Goal: Navigation & Orientation: Find specific page/section

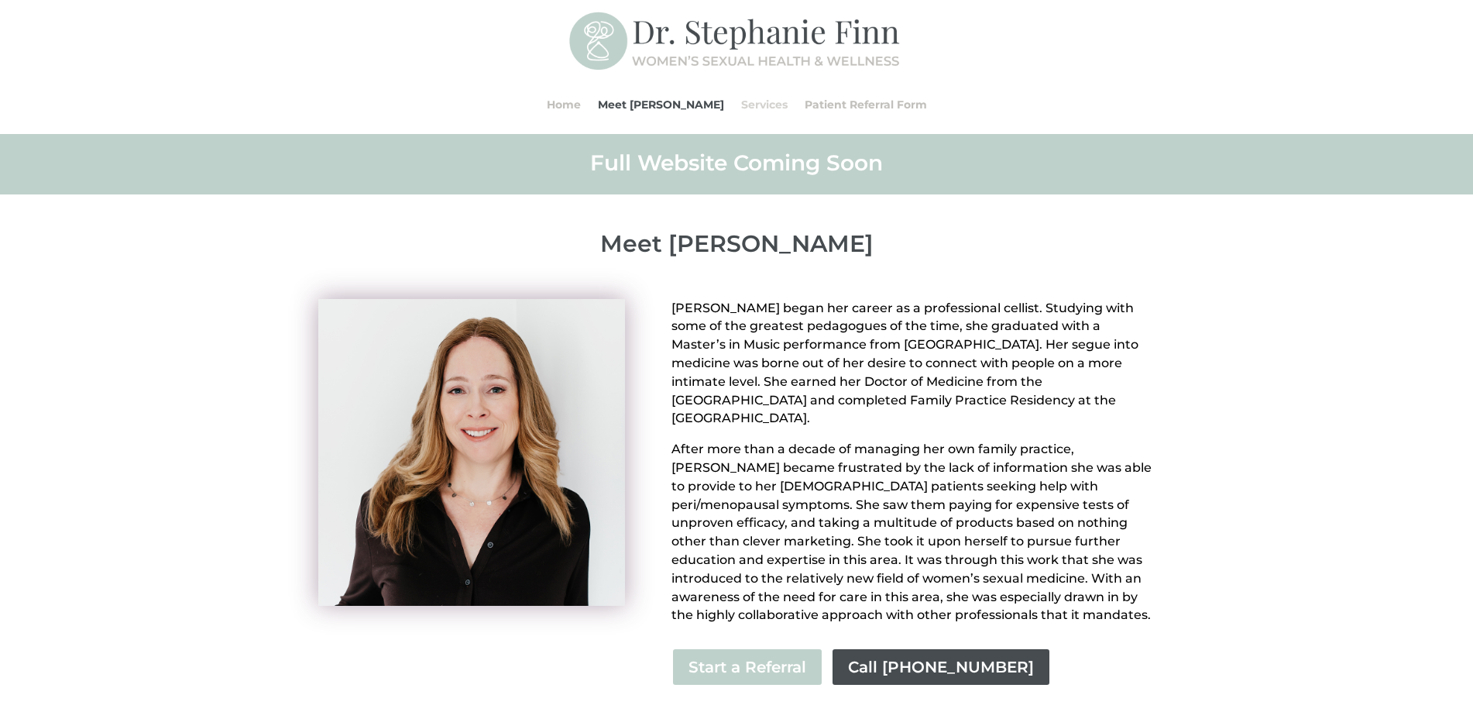
click at [741, 104] on link "Services" at bounding box center [764, 104] width 46 height 59
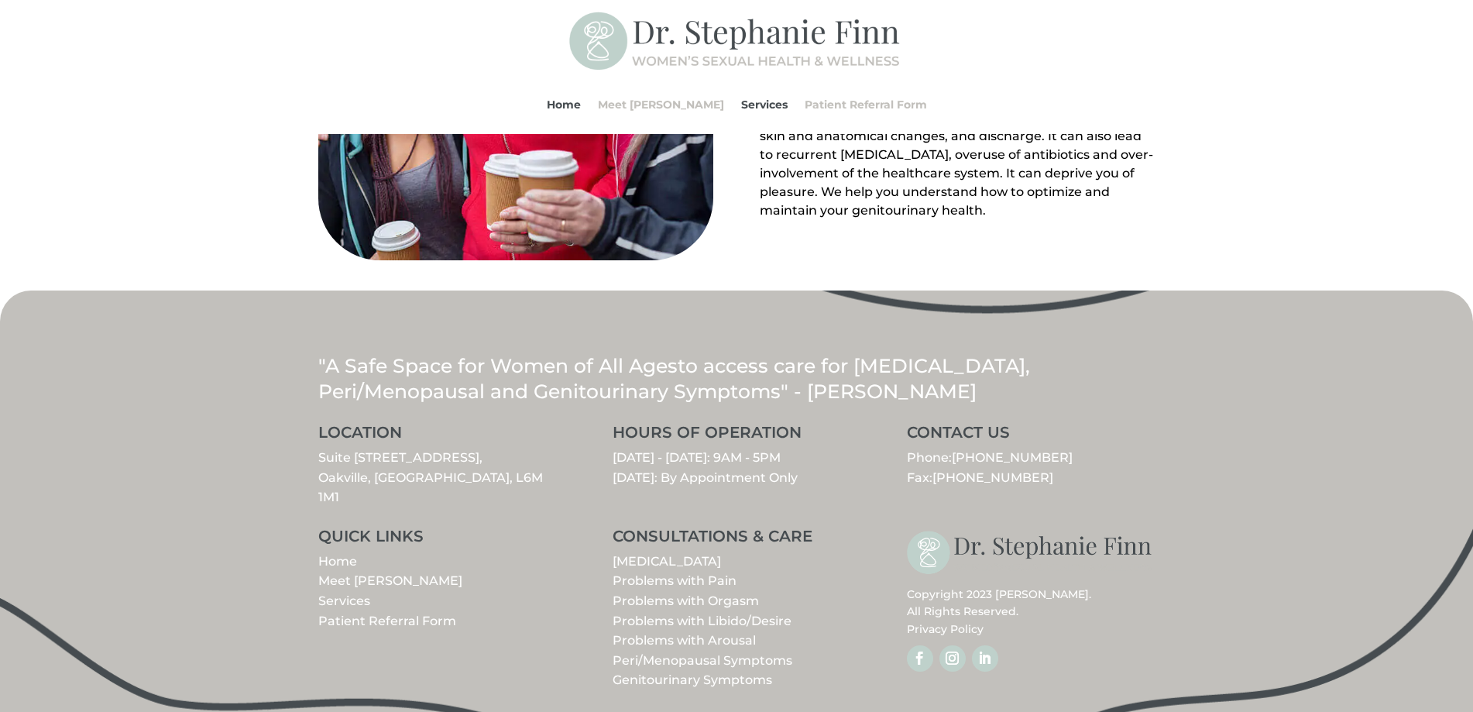
scroll to position [1714, 0]
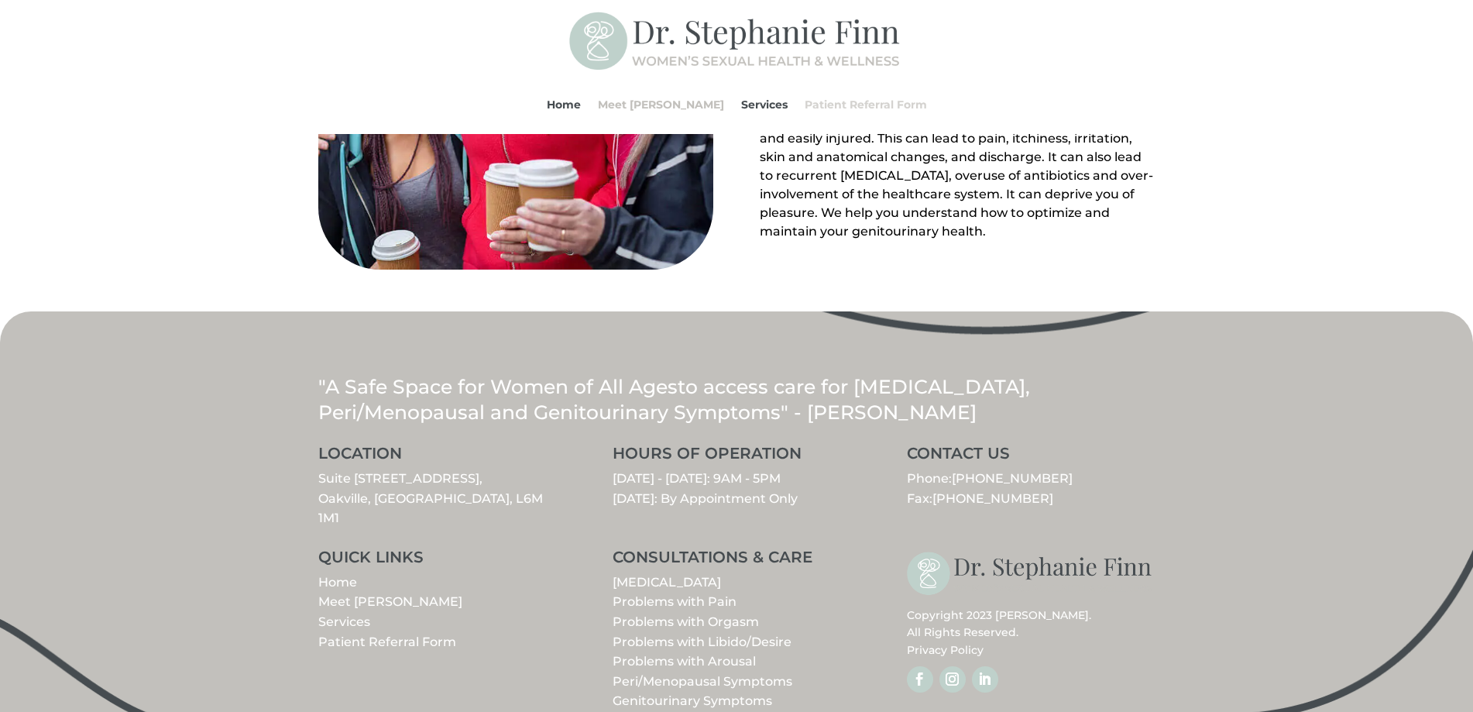
click at [857, 105] on link "Patient Referral Form" at bounding box center [866, 104] width 122 height 59
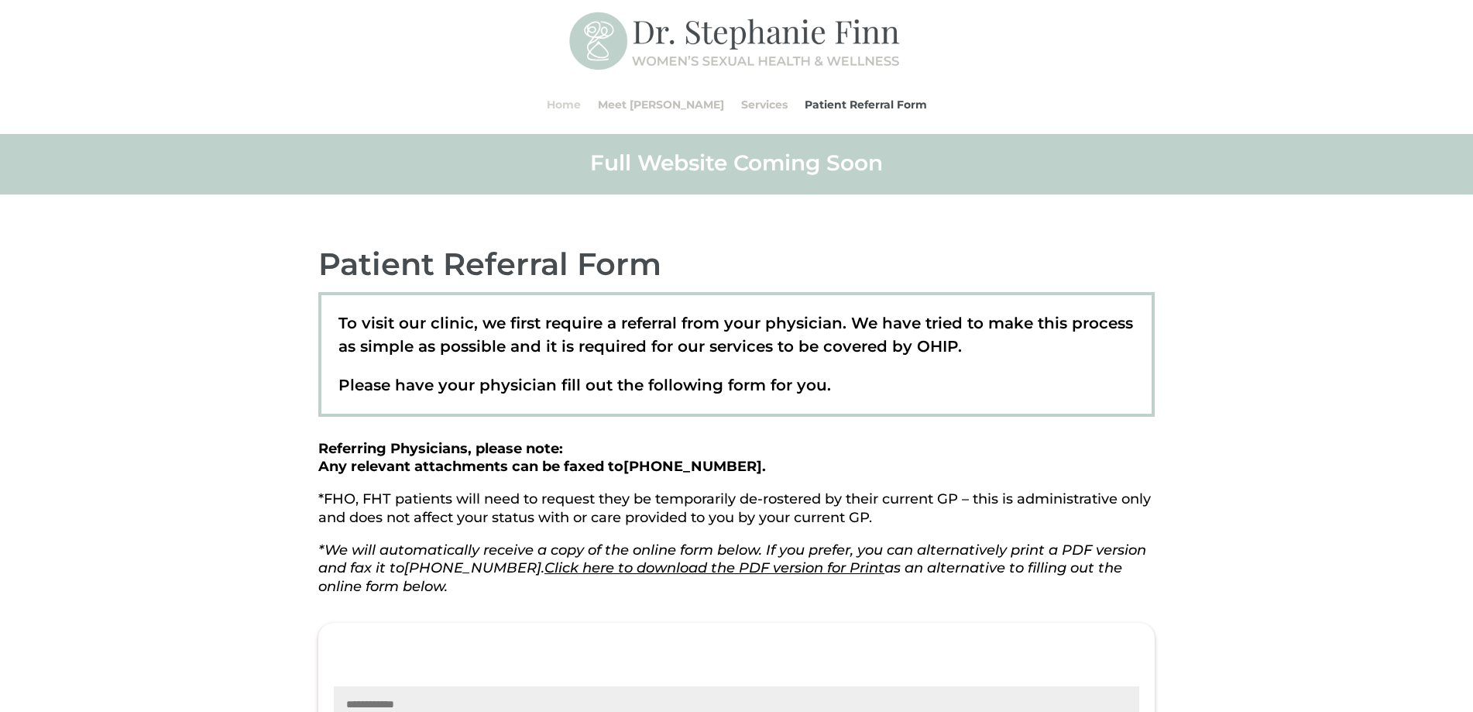
click at [578, 106] on link "Home" at bounding box center [564, 104] width 34 height 59
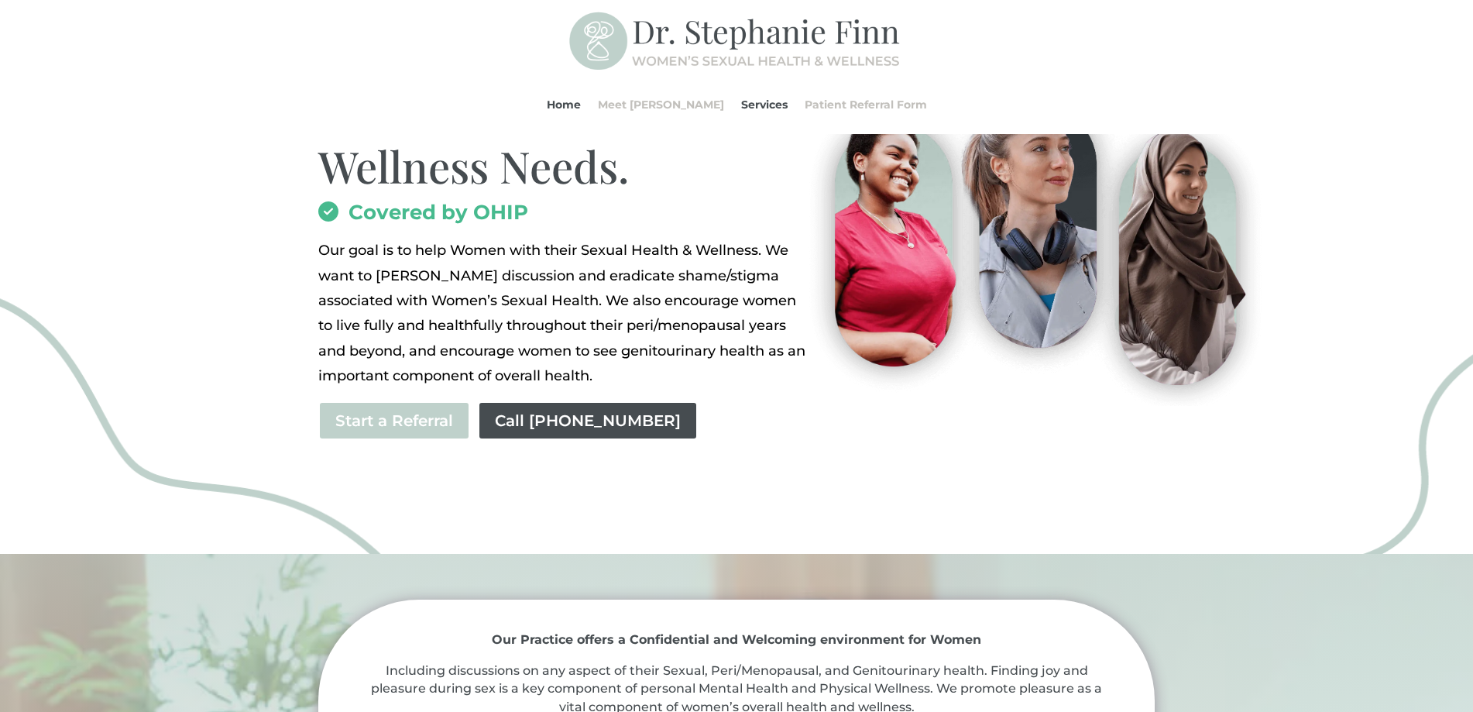
scroll to position [283, 0]
